Goal: Find contact information: Find contact information

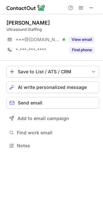
scroll to position [141, 103]
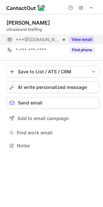
click at [84, 37] on button "View email" at bounding box center [82, 39] width 26 height 6
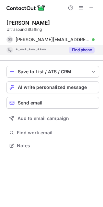
click at [82, 51] on button "Find phone" at bounding box center [82, 50] width 26 height 6
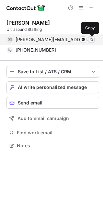
click at [92, 40] on span at bounding box center [91, 39] width 5 height 5
click at [93, 38] on span at bounding box center [91, 39] width 5 height 5
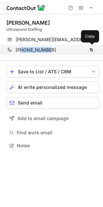
drag, startPoint x: 52, startPoint y: 50, endPoint x: 20, endPoint y: 50, distance: 32.1
click at [20, 50] on div "+18886557841" at bounding box center [55, 50] width 79 height 6
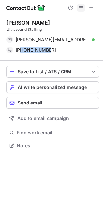
copy span "8886557841"
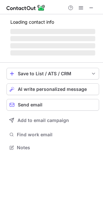
scroll to position [147, 103]
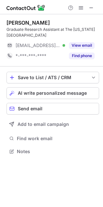
scroll to position [147, 103]
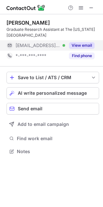
click at [81, 45] on button "View email" at bounding box center [82, 45] width 26 height 6
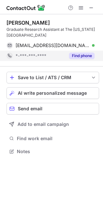
click at [80, 57] on button "Find phone" at bounding box center [82, 56] width 26 height 6
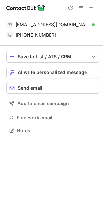
scroll to position [126, 103]
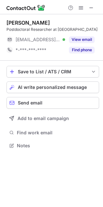
scroll to position [141, 103]
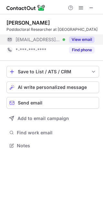
click at [78, 42] on button "View email" at bounding box center [82, 39] width 26 height 6
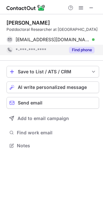
click at [79, 48] on button "Find phone" at bounding box center [82, 50] width 26 height 6
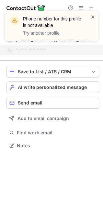
click at [92, 18] on span at bounding box center [93, 17] width 5 height 6
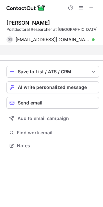
scroll to position [131, 103]
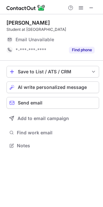
scroll to position [141, 103]
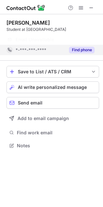
click at [80, 48] on button "Find phone" at bounding box center [82, 50] width 26 height 6
